Goal: Navigation & Orientation: Find specific page/section

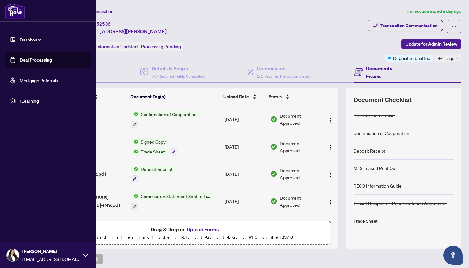
click at [30, 41] on link "Dashboard" at bounding box center [31, 40] width 22 height 6
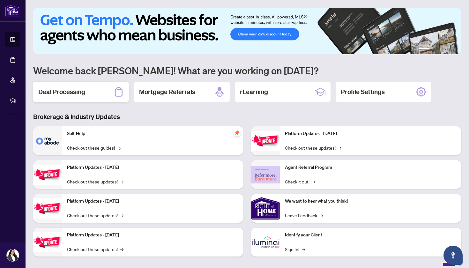
click at [83, 89] on h2 "Deal Processing" at bounding box center [61, 91] width 47 height 9
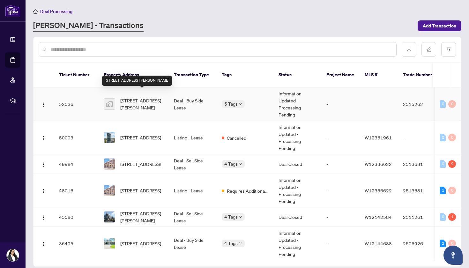
click at [139, 97] on span "[STREET_ADDRESS][PERSON_NAME]" at bounding box center [141, 104] width 43 height 14
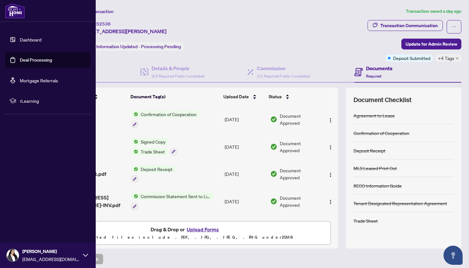
click at [25, 38] on link "Dashboard" at bounding box center [31, 40] width 22 height 6
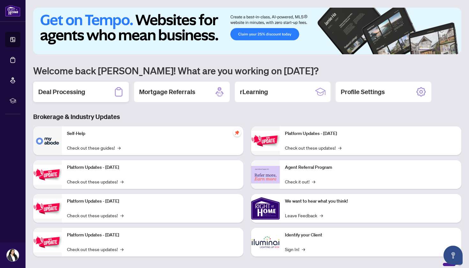
click at [74, 92] on h2 "Deal Processing" at bounding box center [61, 91] width 47 height 9
